Goal: Task Accomplishment & Management: Manage account settings

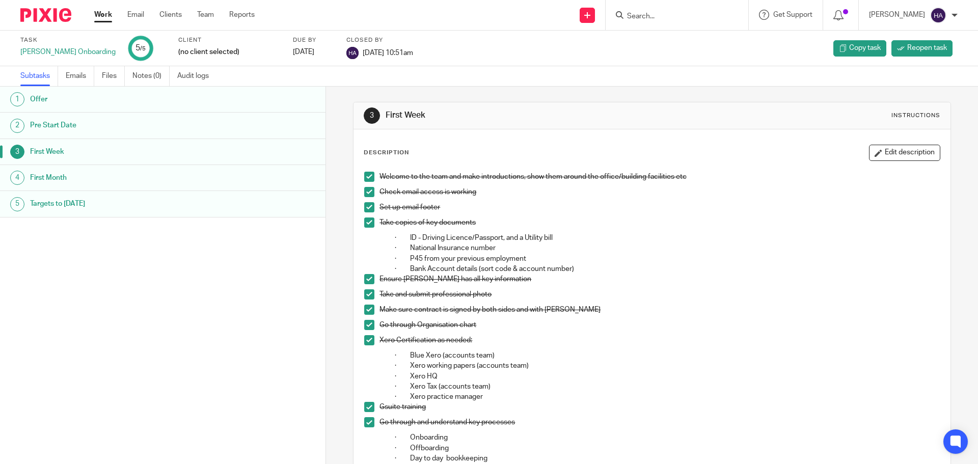
click at [711, 19] on input "Search" at bounding box center [672, 16] width 92 height 9
type input "wilko"
click at [683, 48] on link at bounding box center [710, 43] width 172 height 23
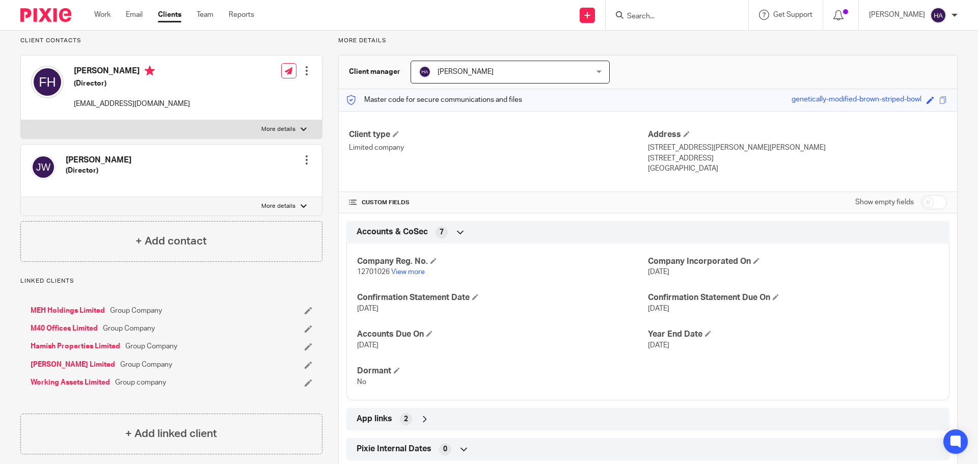
scroll to position [153, 0]
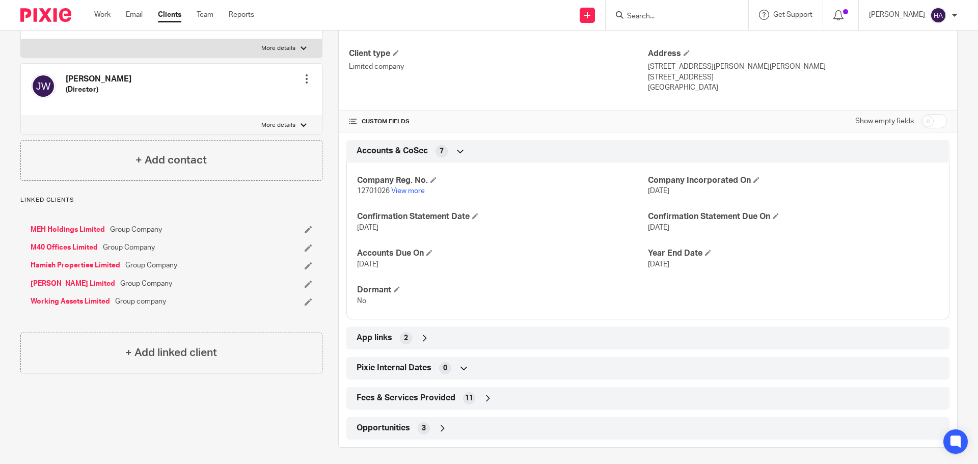
click at [455, 152] on icon at bounding box center [460, 151] width 10 height 10
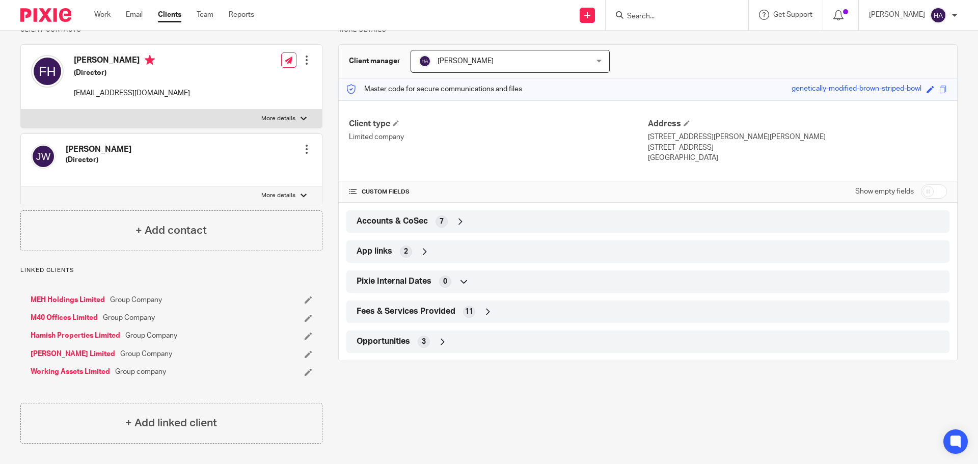
click at [463, 225] on div "Accounts & CoSec 7" at bounding box center [648, 221] width 588 height 17
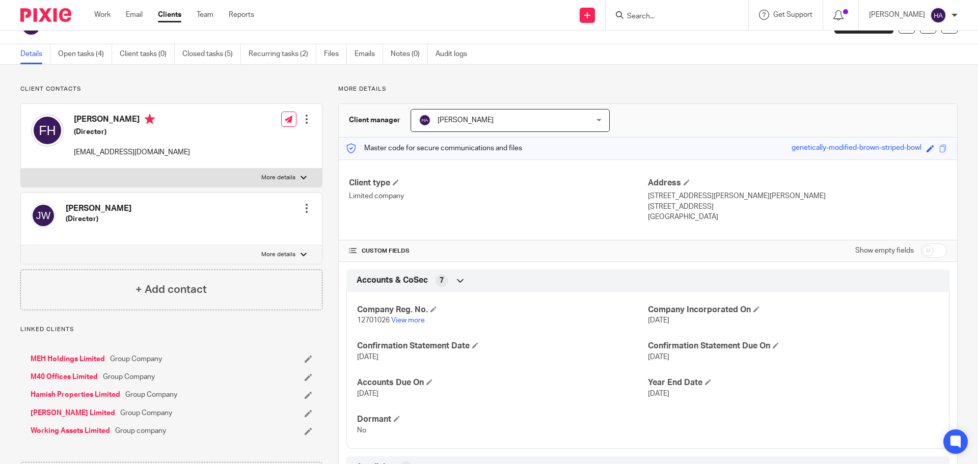
scroll to position [0, 0]
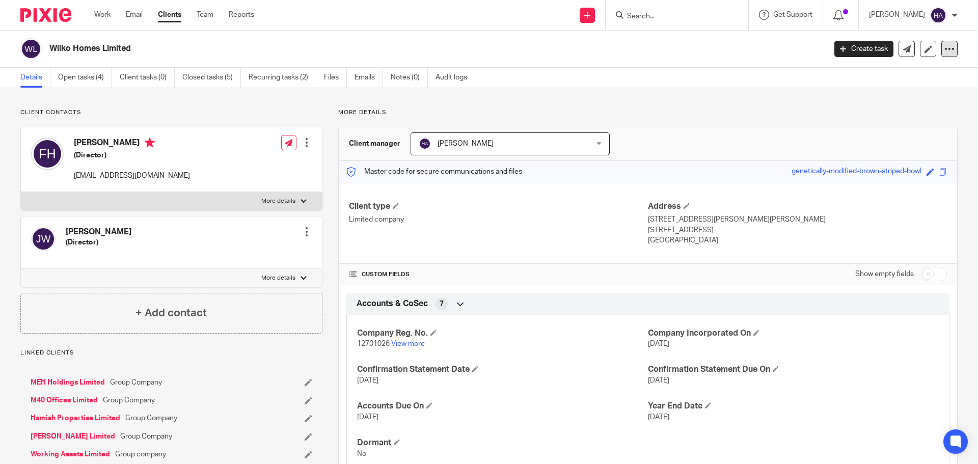
click at [946, 43] on div at bounding box center [949, 49] width 16 height 16
click at [924, 48] on icon at bounding box center [928, 49] width 8 height 8
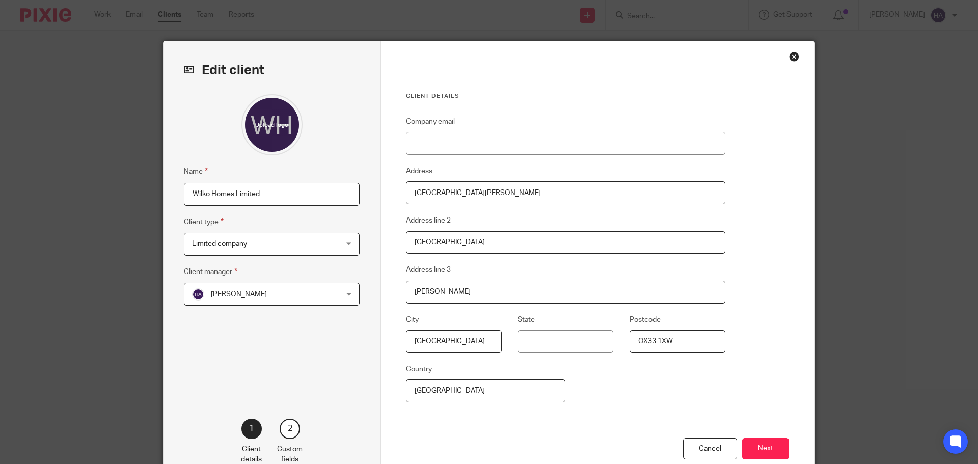
click at [764, 452] on button "Next" at bounding box center [765, 449] width 47 height 22
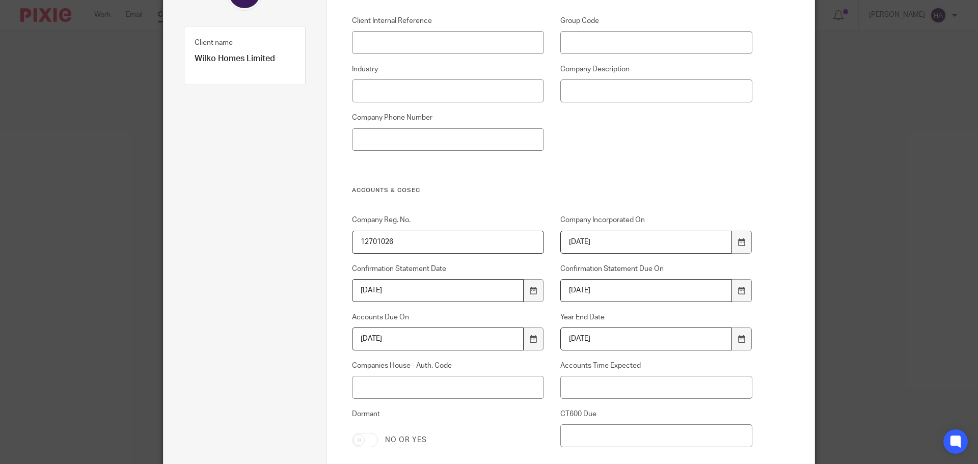
scroll to position [153, 0]
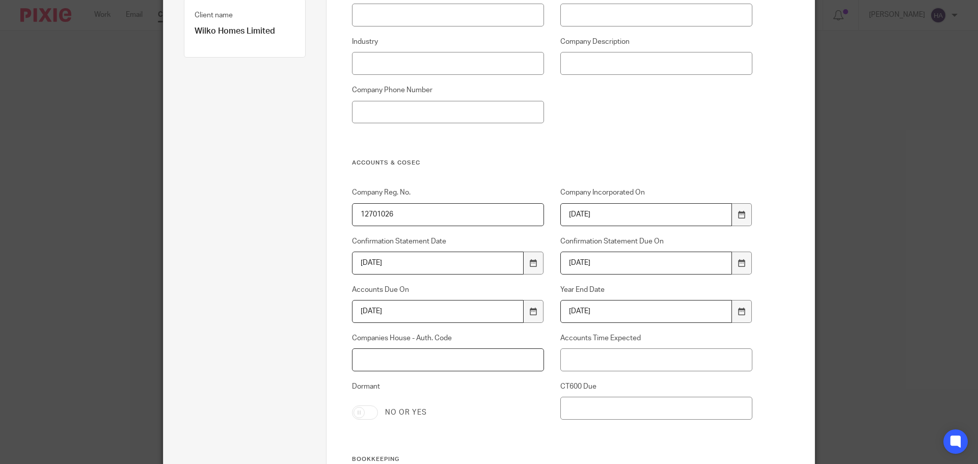
click at [499, 354] on input "Companies House - Auth. Code" at bounding box center [448, 359] width 193 height 23
paste input "12701026"
type input "12701026"
click at [424, 365] on input "Companies House - Auth. Code" at bounding box center [448, 359] width 193 height 23
paste input "E16744"
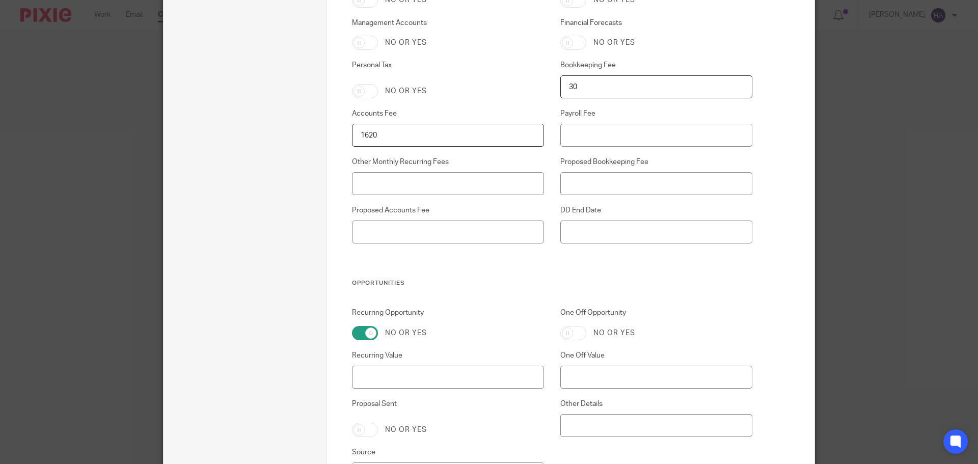
scroll to position [1979, 0]
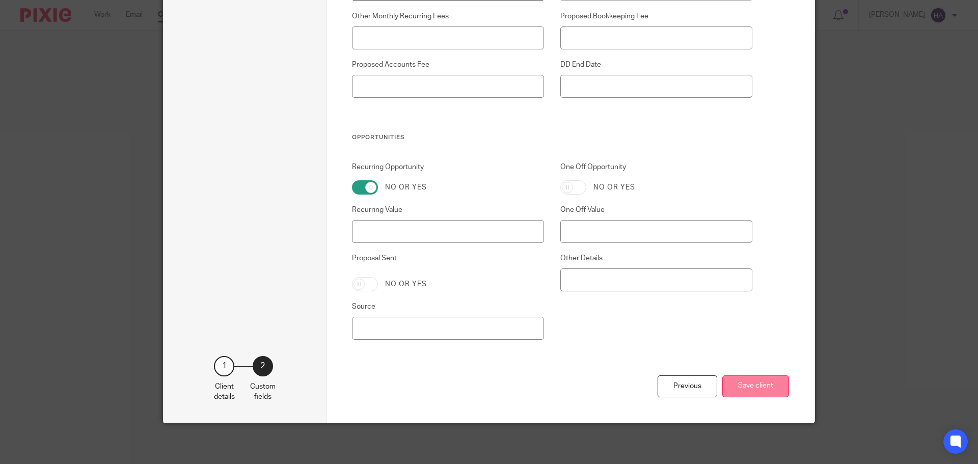
type input "E16744"
click at [742, 381] on button "Save client" at bounding box center [755, 386] width 67 height 22
